Goal: Check status: Check status

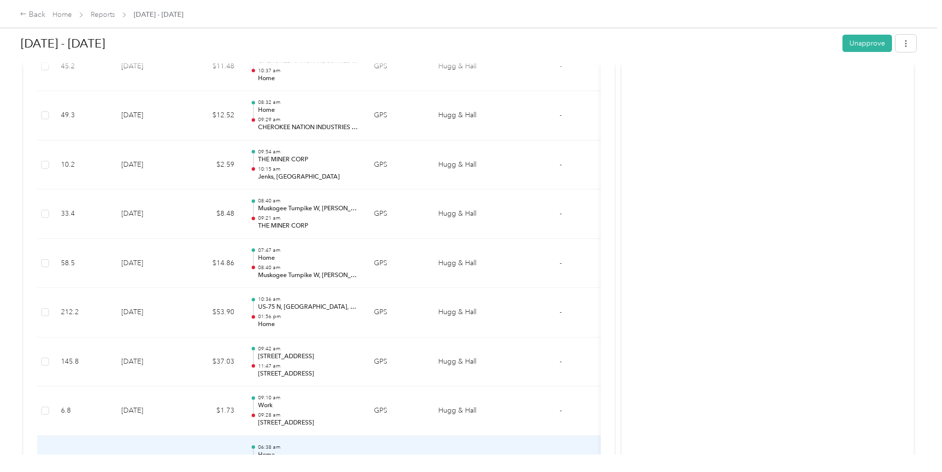
scroll to position [1684, 0]
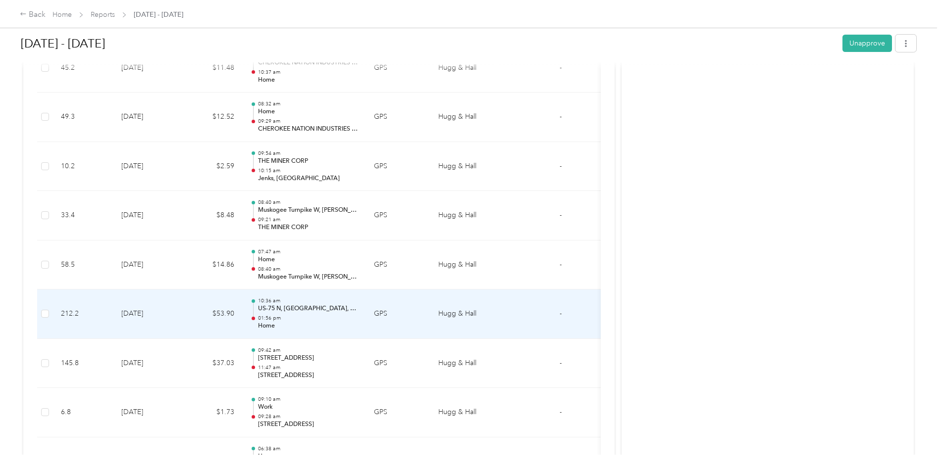
click at [346, 320] on p "01:56 pm" at bounding box center [308, 318] width 100 height 7
click at [166, 311] on td "[DATE]" at bounding box center [147, 315] width 69 height 50
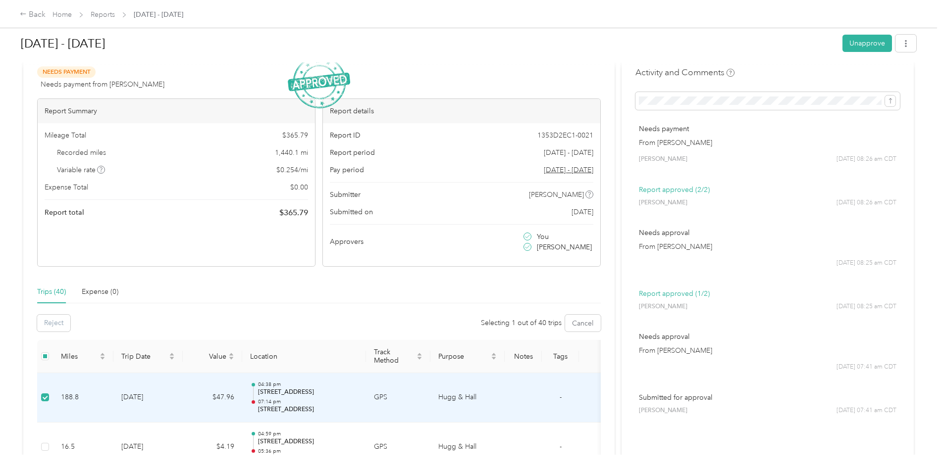
scroll to position [0, 0]
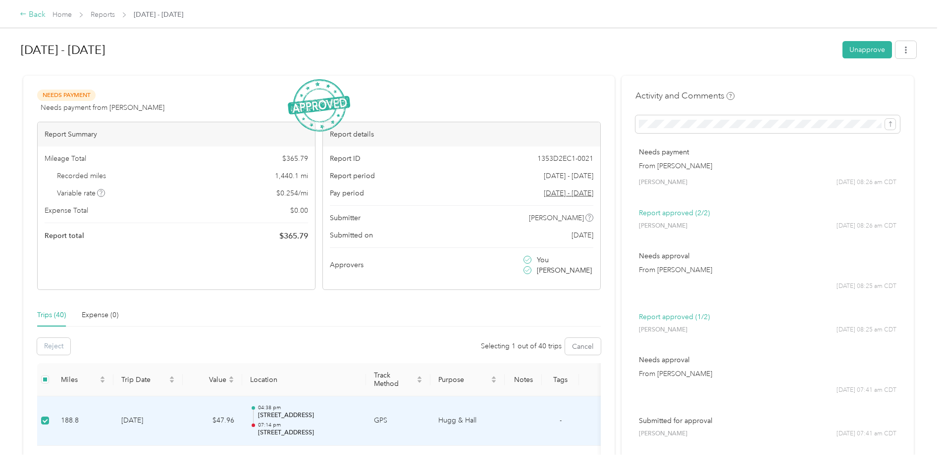
click at [34, 17] on div "Back" at bounding box center [33, 15] width 26 height 12
